Goal: Information Seeking & Learning: Learn about a topic

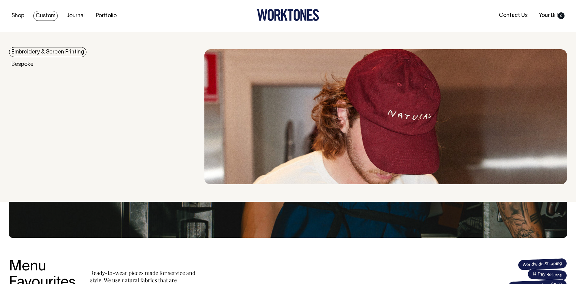
click at [34, 52] on link "Embroidery & Screen Printing" at bounding box center [47, 52] width 77 height 10
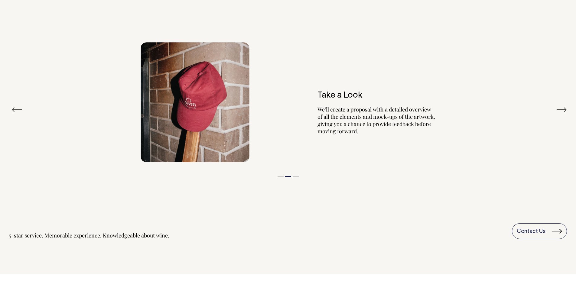
scroll to position [745, 0]
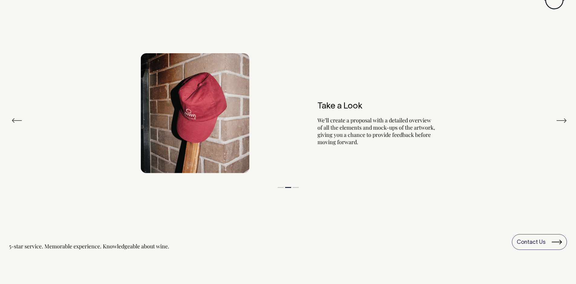
click at [18, 122] on button "Previous" at bounding box center [16, 120] width 11 height 9
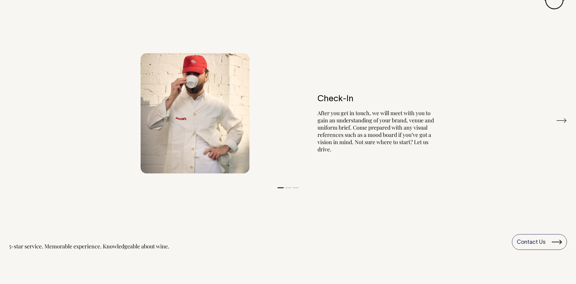
click at [562, 119] on button "Next" at bounding box center [561, 120] width 11 height 9
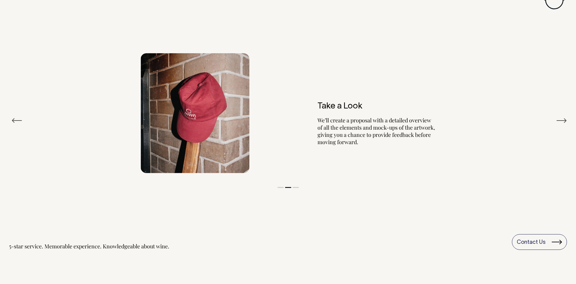
click at [562, 119] on button "Next" at bounding box center [561, 120] width 11 height 9
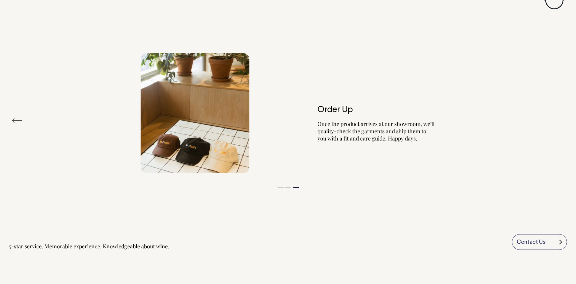
click at [14, 123] on button "Previous" at bounding box center [16, 120] width 11 height 9
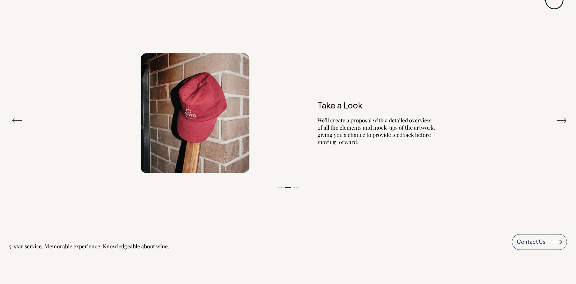
click at [15, 122] on button "Previous" at bounding box center [16, 120] width 11 height 9
